Goal: Navigation & Orientation: Find specific page/section

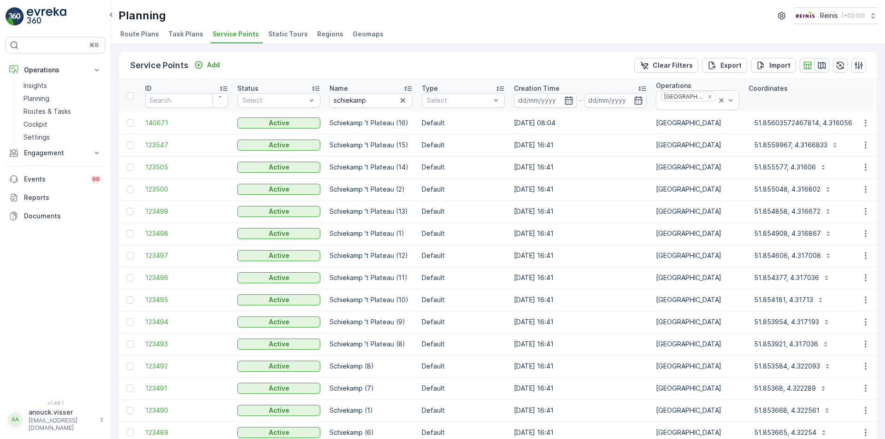
click at [817, 65] on icon "button" at bounding box center [821, 65] width 9 height 9
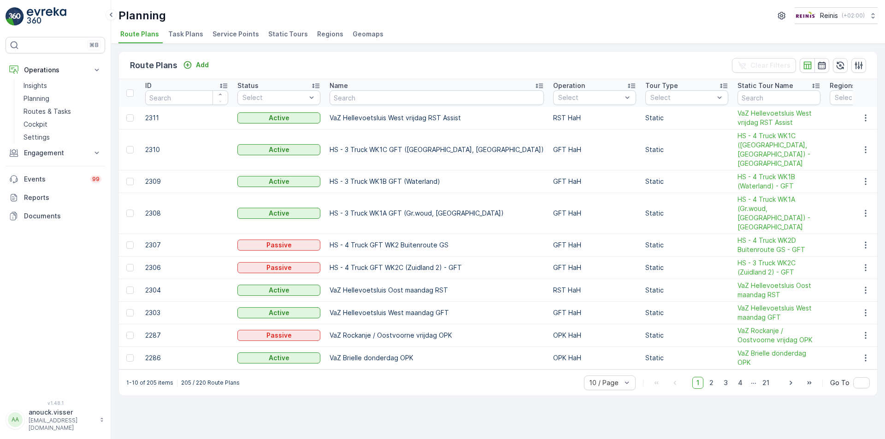
click at [237, 34] on span "Service Points" at bounding box center [236, 34] width 47 height 9
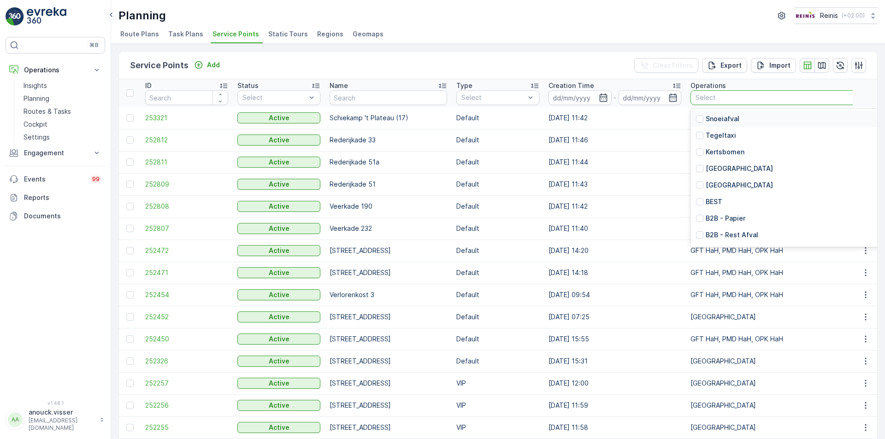
click at [760, 98] on div at bounding box center [866, 97] width 343 height 7
click at [738, 166] on p "[GEOGRAPHIC_DATA]" at bounding box center [739, 168] width 67 height 9
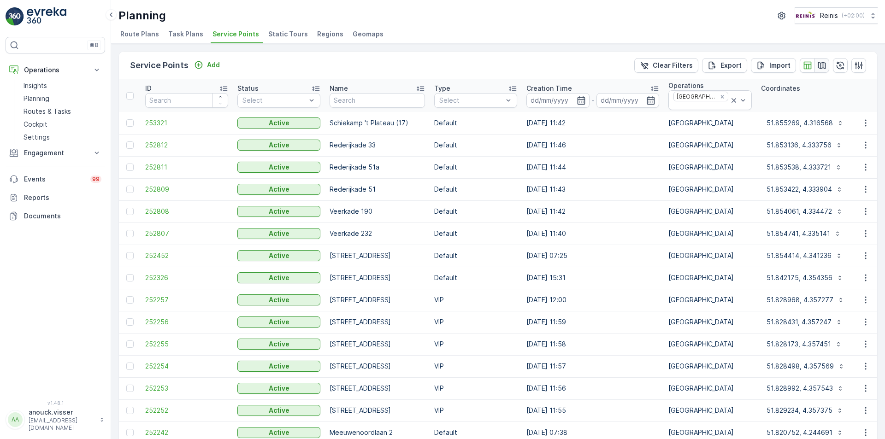
click at [824, 64] on icon "button" at bounding box center [821, 65] width 9 height 9
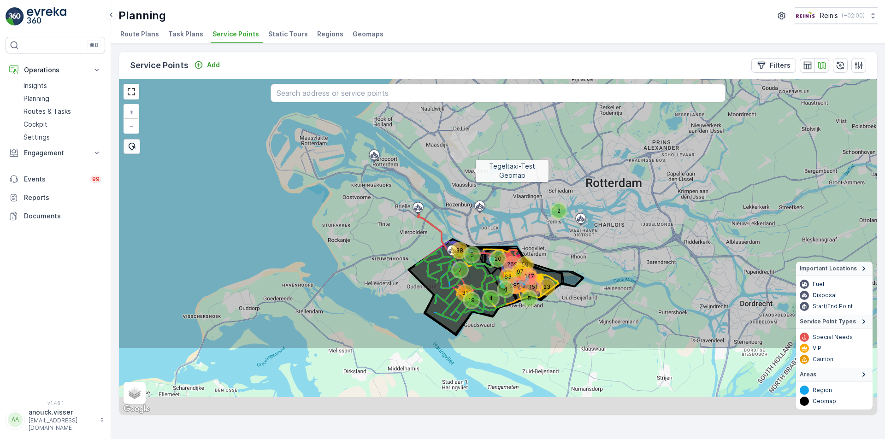
drag, startPoint x: 501, startPoint y: 264, endPoint x: 461, endPoint y: 241, distance: 46.3
click at [473, 172] on icon at bounding box center [472, 146] width 913 height 406
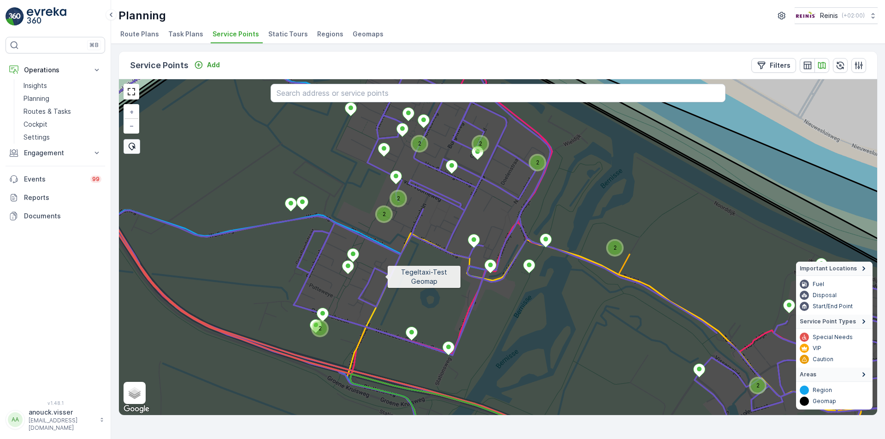
drag, startPoint x: 383, startPoint y: 283, endPoint x: 433, endPoint y: 218, distance: 81.8
click at [434, 216] on icon at bounding box center [499, 244] width 913 height 406
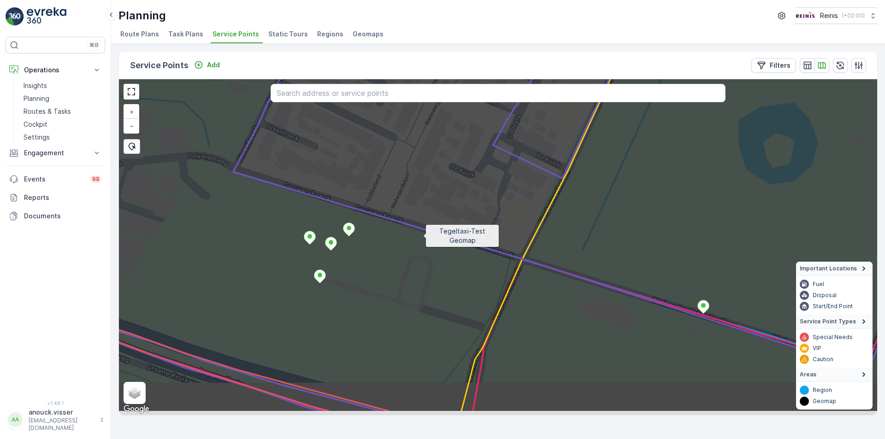
drag, startPoint x: 403, startPoint y: 276, endPoint x: 417, endPoint y: 243, distance: 36.0
click at [424, 236] on icon at bounding box center [516, 209] width 913 height 406
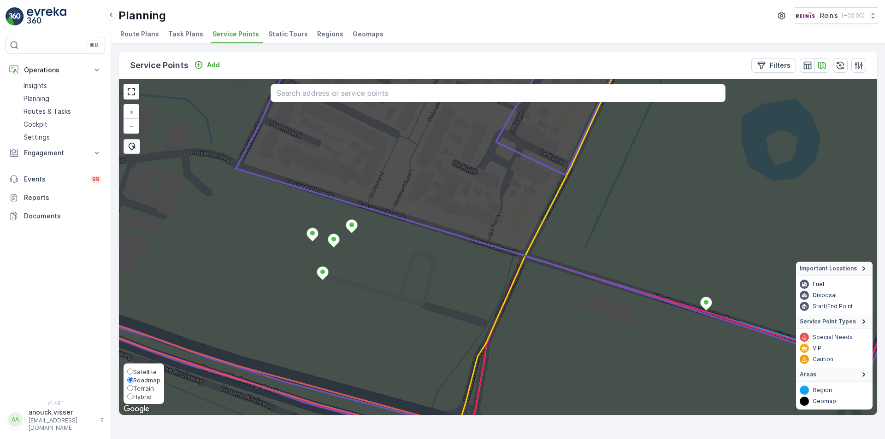
click at [142, 371] on span "Satellite" at bounding box center [145, 371] width 24 height 7
click at [133, 371] on input "Satellite" at bounding box center [130, 372] width 6 height 6
radio input "true"
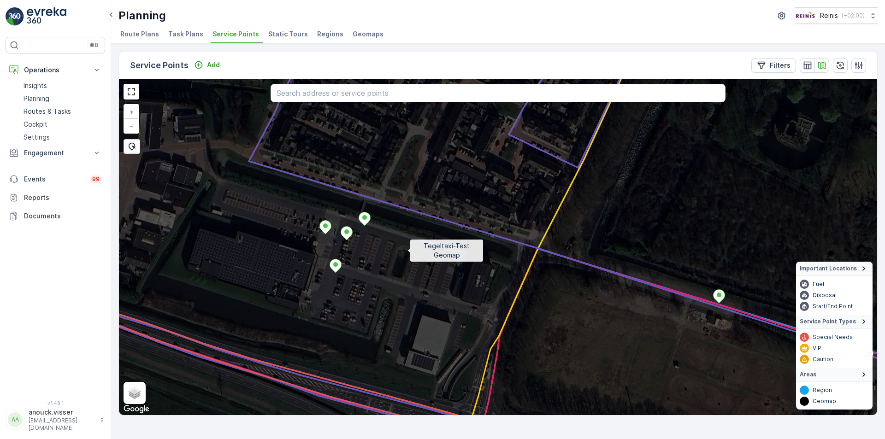
drag, startPoint x: 394, startPoint y: 258, endPoint x: 407, endPoint y: 250, distance: 14.9
click at [407, 250] on icon at bounding box center [511, 240] width 913 height 406
